Goal: Task Accomplishment & Management: Manage account settings

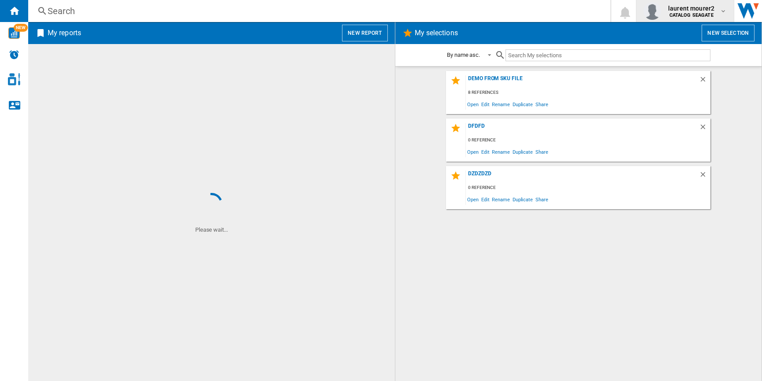
click at [678, 18] on b "CATALOG SEAGATE" at bounding box center [692, 15] width 44 height 6
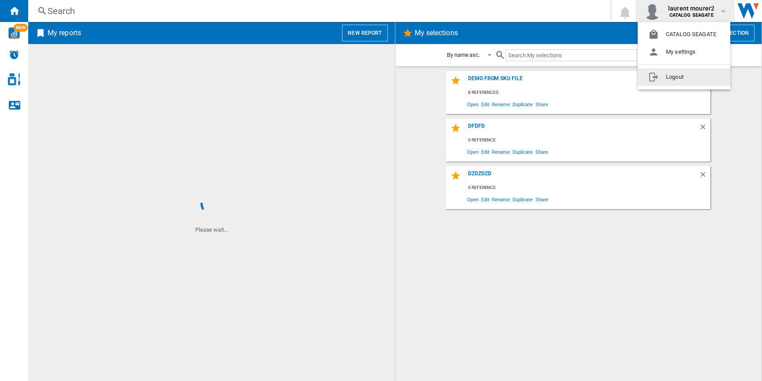
click at [659, 82] on button "Logout" at bounding box center [684, 77] width 93 height 18
